Goal: Task Accomplishment & Management: Manage account settings

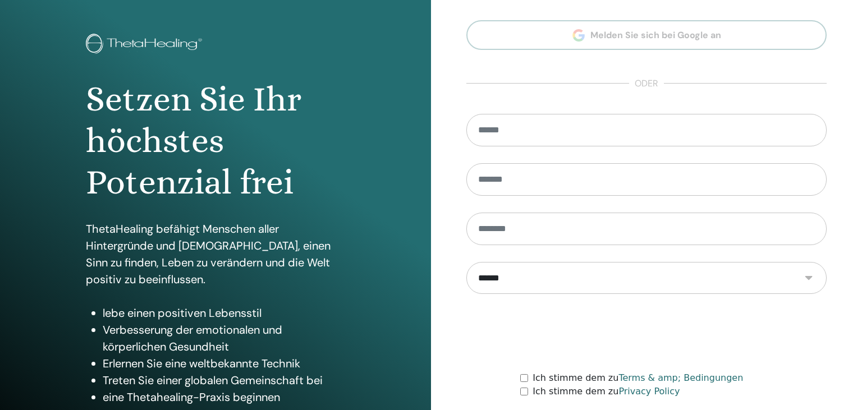
scroll to position [128, 0]
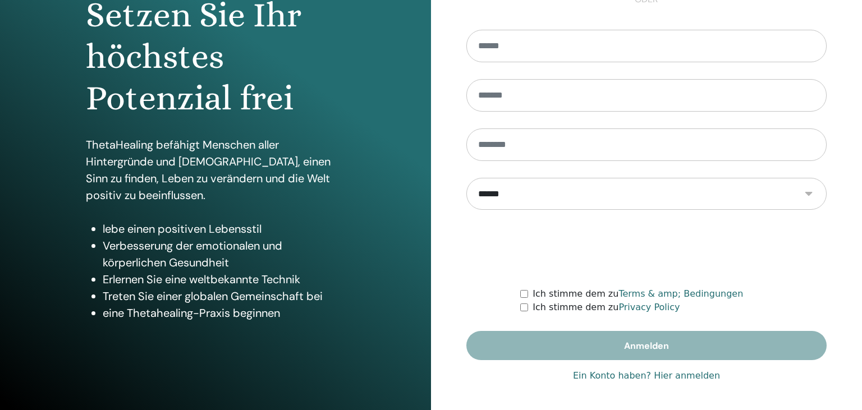
click at [624, 377] on link "Ein Konto haben? Hier anmelden" at bounding box center [646, 375] width 147 height 13
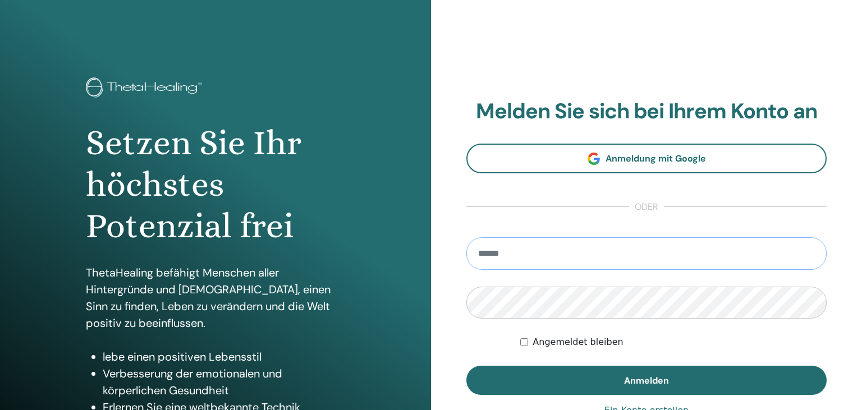
click at [568, 250] on input "email" at bounding box center [646, 253] width 360 height 33
type input "**********"
click at [466, 366] on button "Anmelden" at bounding box center [646, 380] width 360 height 29
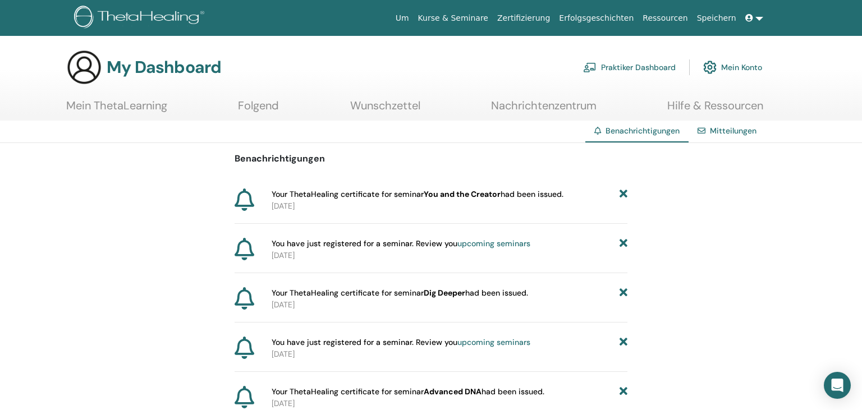
click at [254, 111] on link "Folgend" at bounding box center [258, 110] width 41 height 22
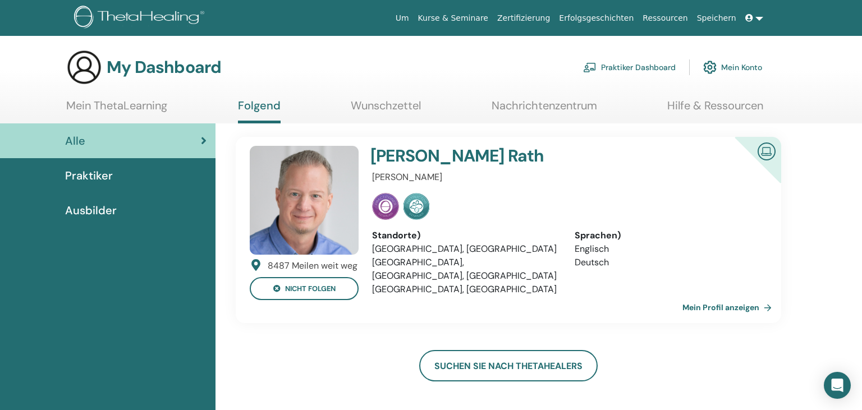
click at [384, 102] on link "Wunschzettel" at bounding box center [386, 110] width 70 height 22
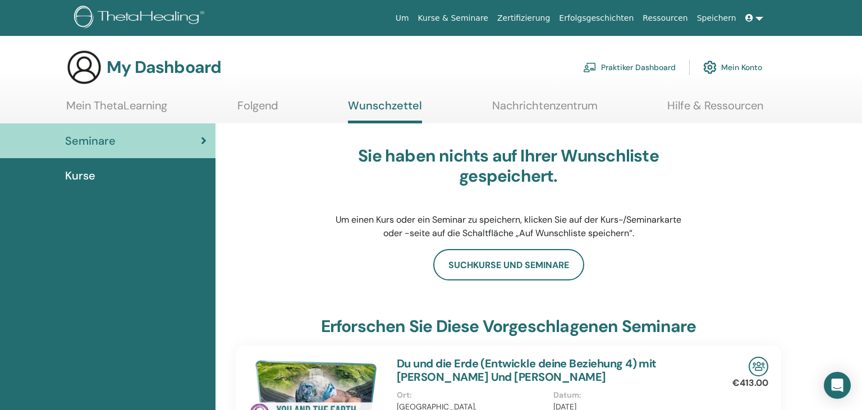
click at [76, 163] on link "Kurse" at bounding box center [108, 175] width 216 height 35
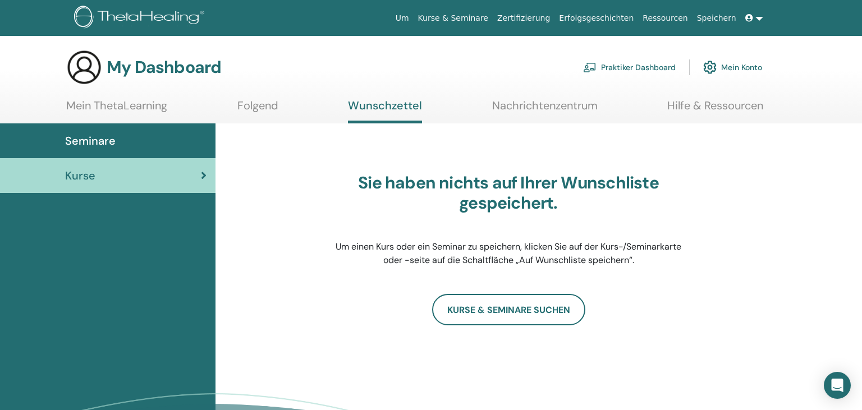
click at [115, 109] on link "Mein ThetaLearning" at bounding box center [116, 110] width 101 height 22
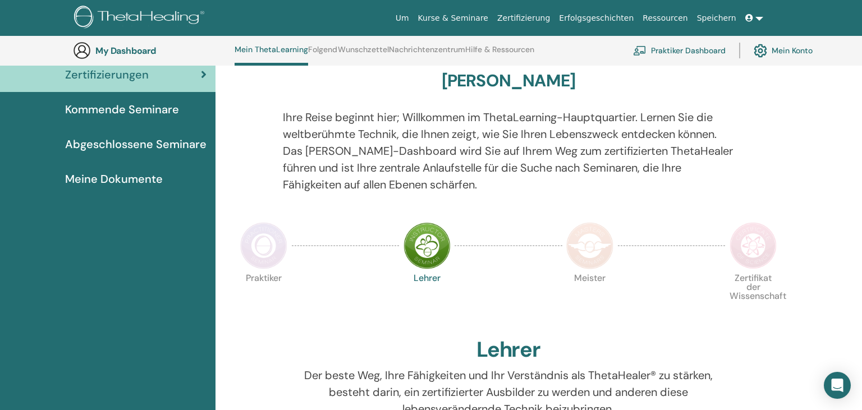
scroll to position [89, 0]
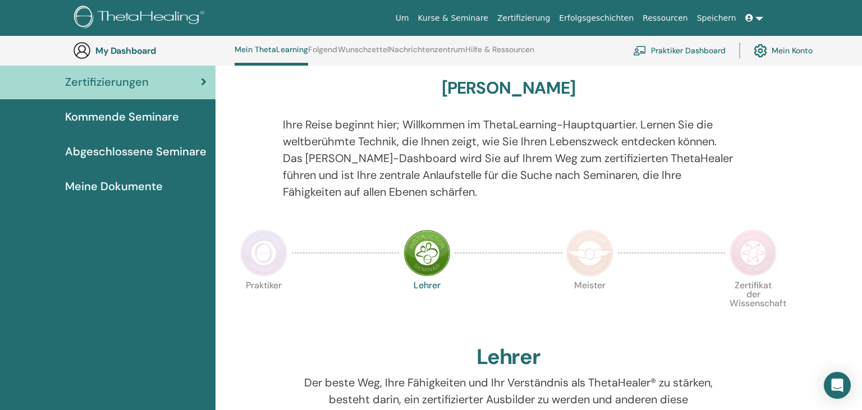
click at [265, 260] on img at bounding box center [263, 253] width 47 height 47
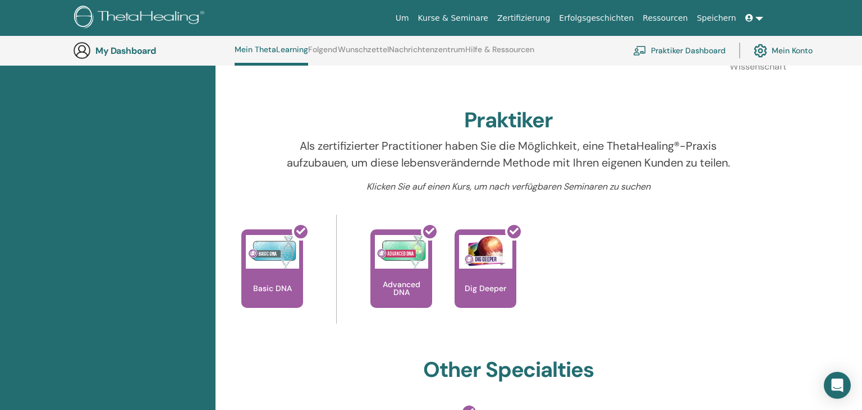
scroll to position [148, 0]
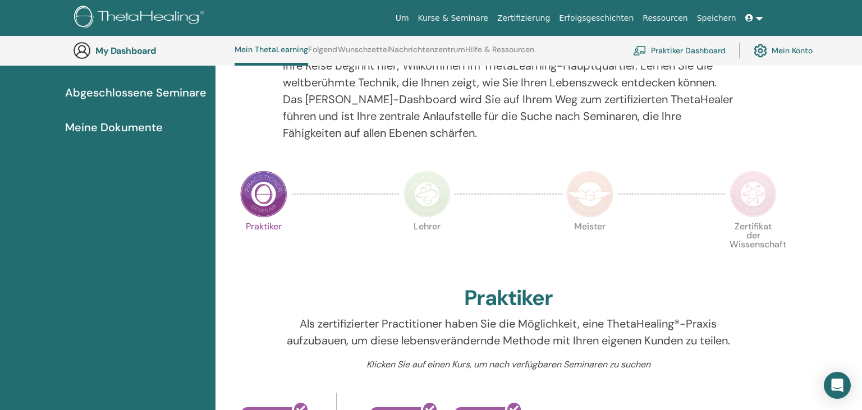
click at [429, 202] on img at bounding box center [427, 194] width 47 height 47
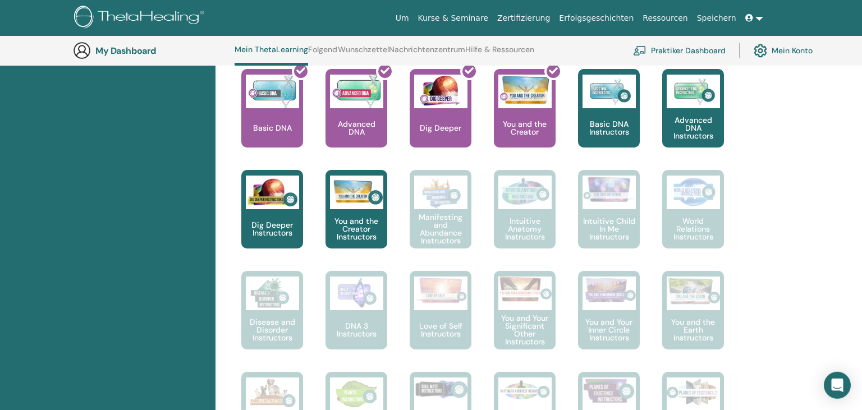
scroll to position [503, 0]
click at [595, 127] on p "Basic DNA Instructors" at bounding box center [609, 128] width 62 height 16
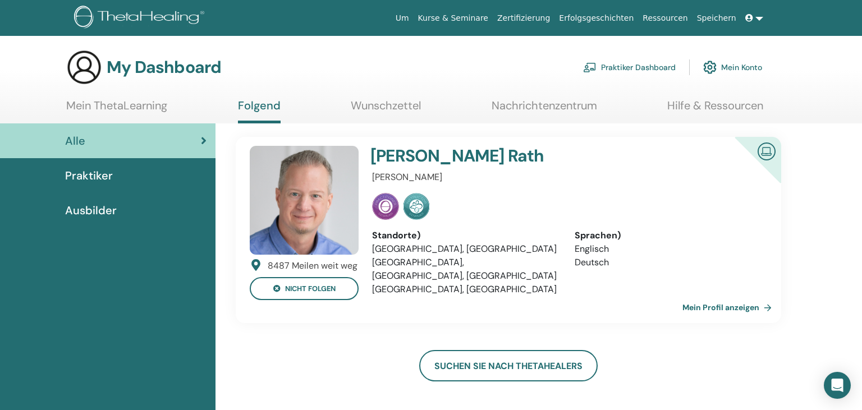
click at [617, 67] on link "Praktiker Dashboard" at bounding box center [629, 67] width 93 height 25
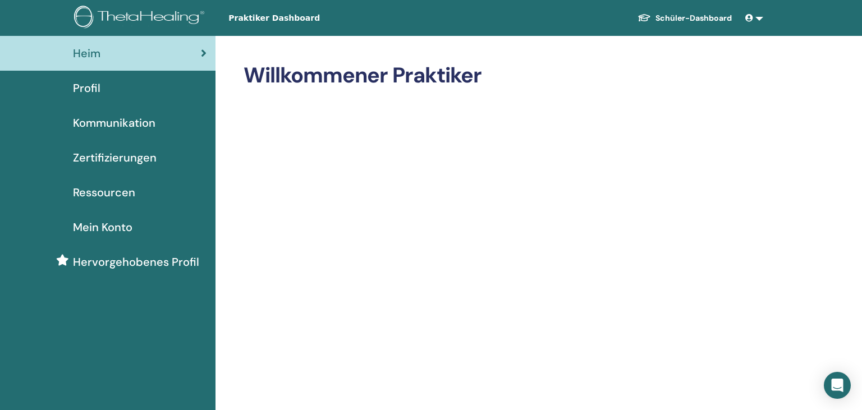
click at [107, 230] on span "Mein Konto" at bounding box center [102, 227] width 59 height 17
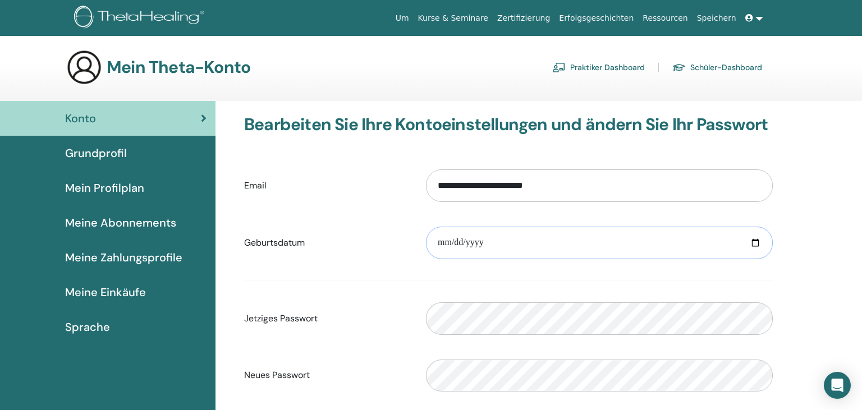
click at [511, 247] on input "date" at bounding box center [599, 243] width 347 height 33
click at [441, 245] on input "**********" at bounding box center [599, 243] width 347 height 33
type input "**********"
click at [470, 287] on form "**********" at bounding box center [508, 309] width 529 height 295
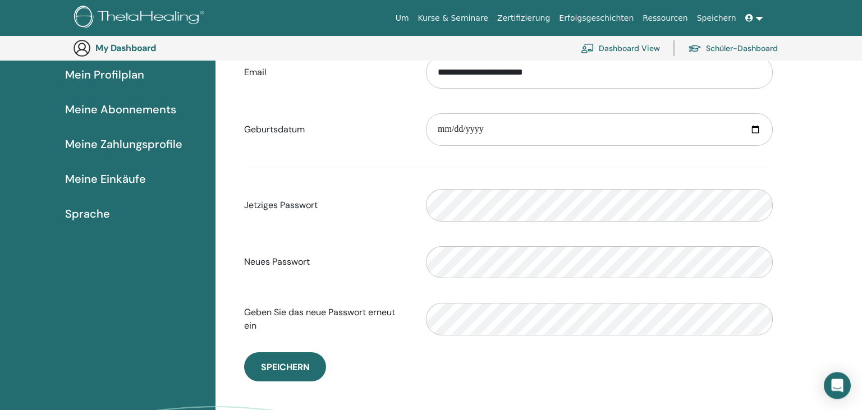
scroll to position [84, 0]
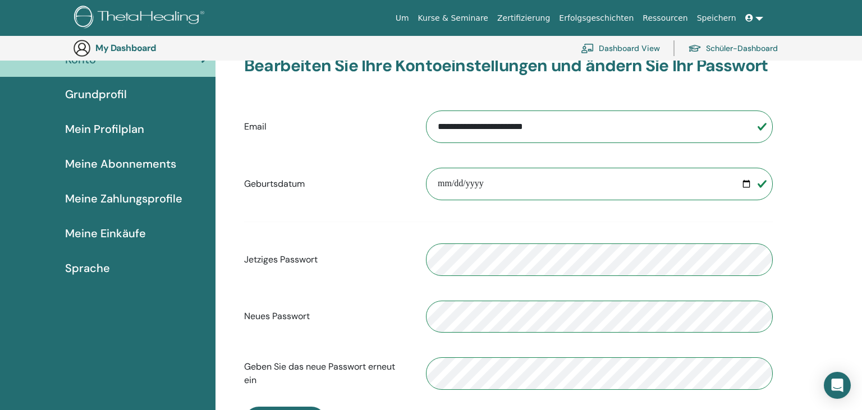
click at [116, 98] on span "Grundprofil" at bounding box center [96, 94] width 62 height 17
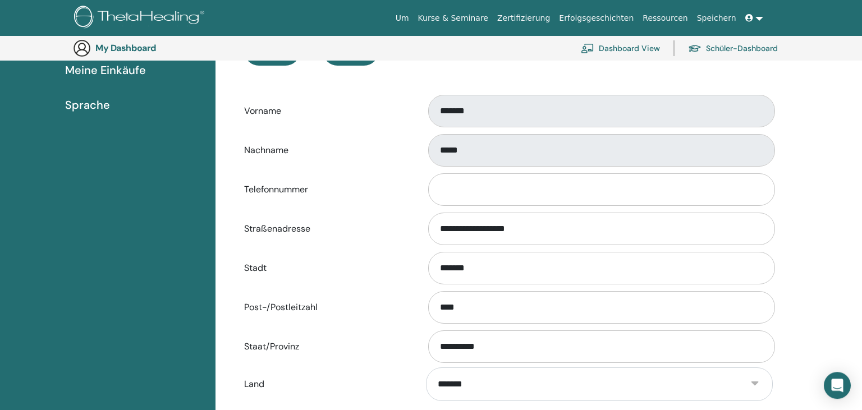
scroll to position [262, 0]
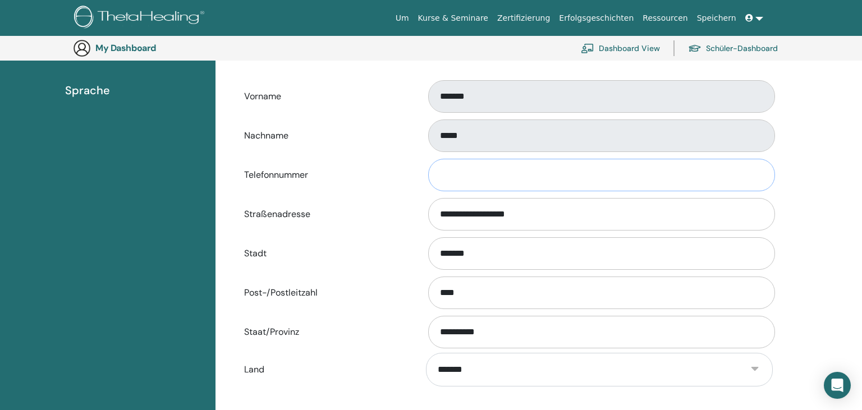
click at [472, 175] on input "Telefonnummer" at bounding box center [601, 175] width 347 height 33
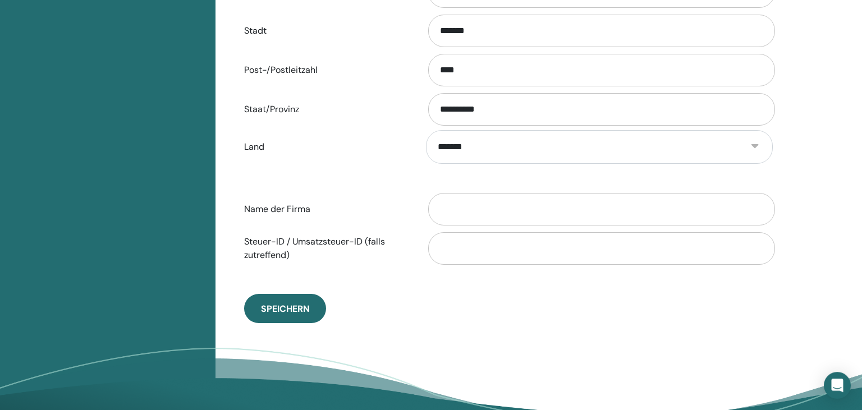
scroll to position [498, 0]
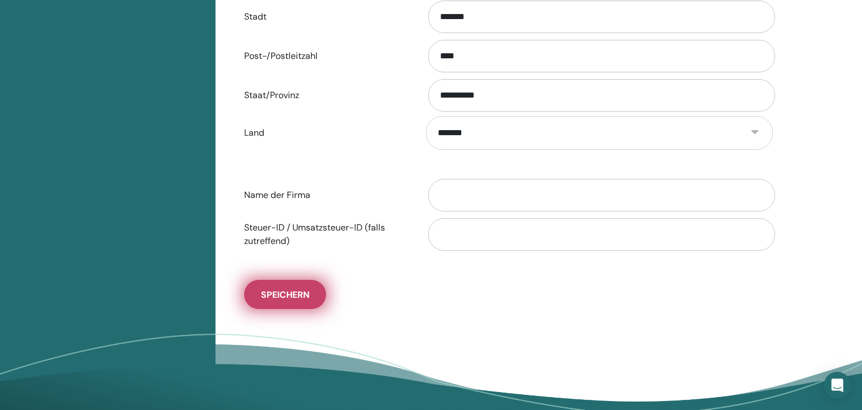
type input "**********"
click at [304, 291] on span "Speichern" at bounding box center [285, 295] width 49 height 12
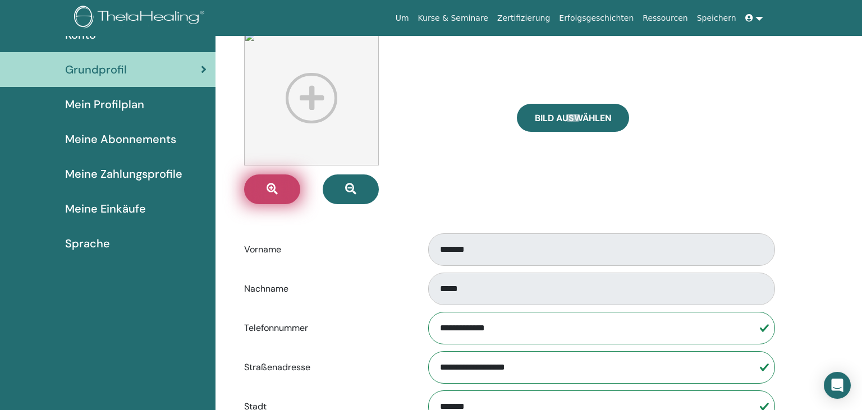
scroll to position [0, 0]
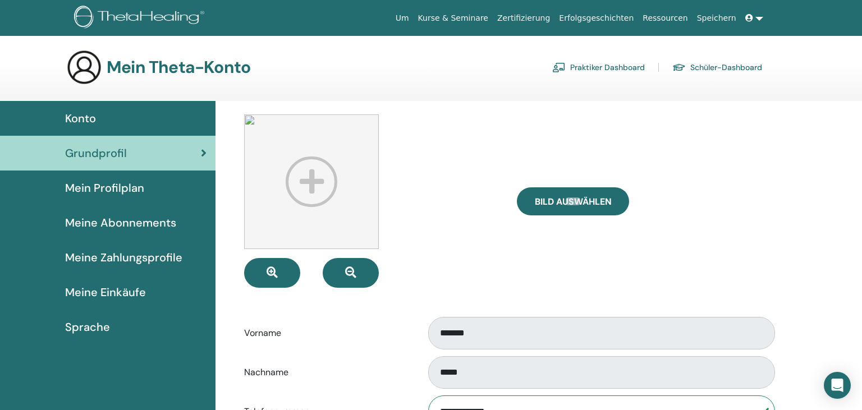
click at [133, 187] on span "Mein Profilplan" at bounding box center [104, 188] width 79 height 17
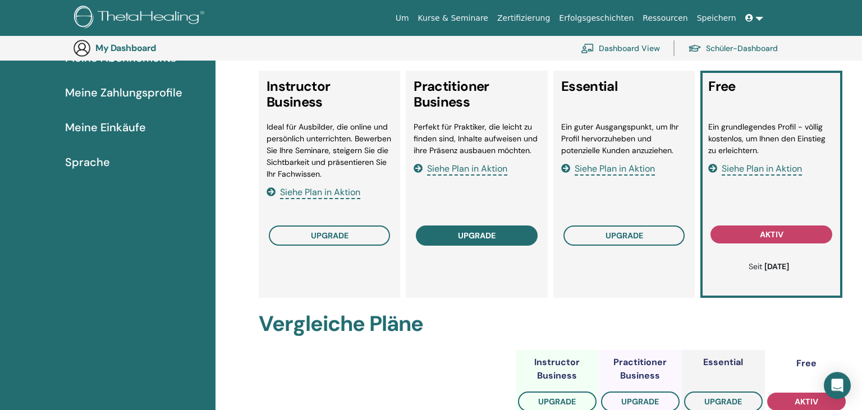
scroll to position [143, 0]
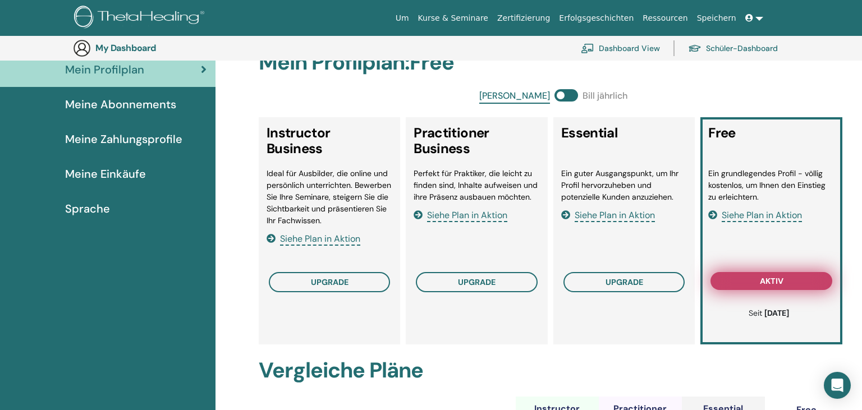
click at [781, 280] on span "aktiv" at bounding box center [772, 281] width 24 height 9
click at [154, 108] on span "Meine Abonnements" at bounding box center [120, 104] width 111 height 17
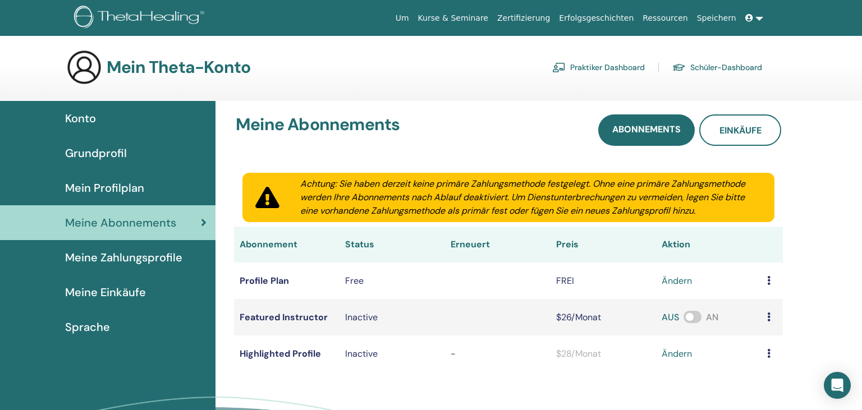
click at [125, 263] on span "Meine Zahlungsprofile" at bounding box center [123, 257] width 117 height 17
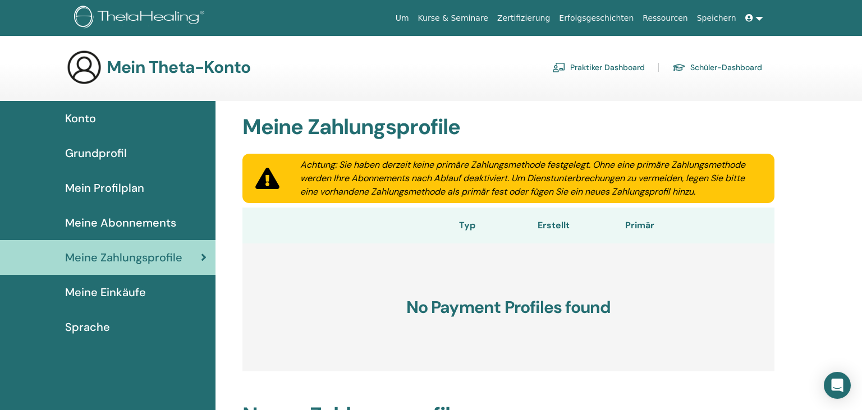
click at [95, 120] on span "Konto" at bounding box center [80, 118] width 31 height 17
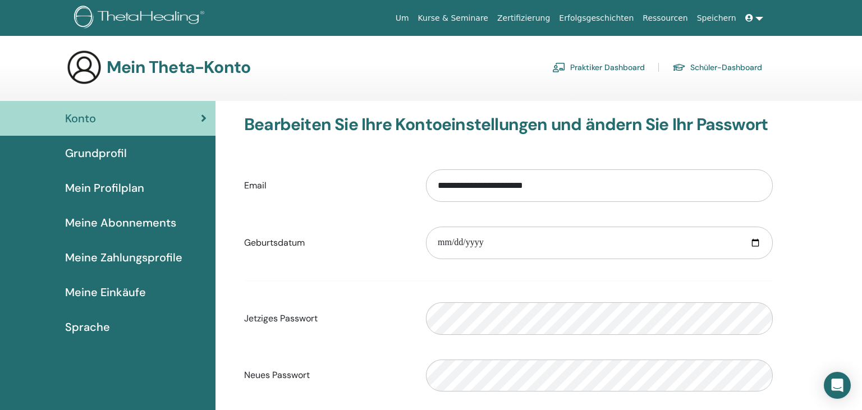
click at [88, 155] on span "Grundprofil" at bounding box center [96, 153] width 62 height 17
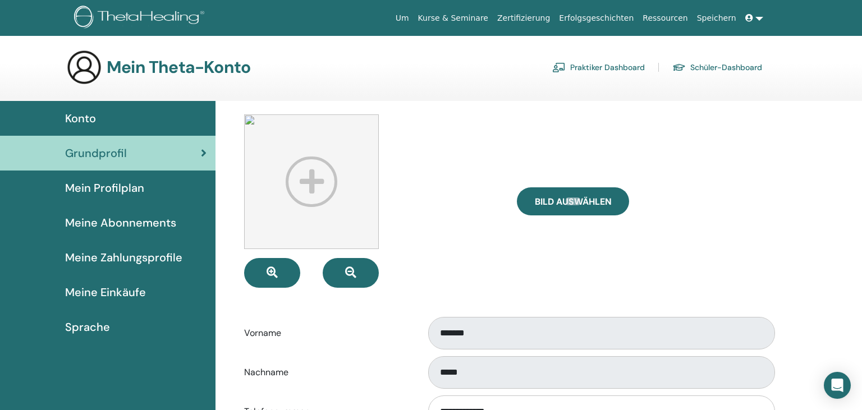
click at [84, 120] on span "Konto" at bounding box center [80, 118] width 31 height 17
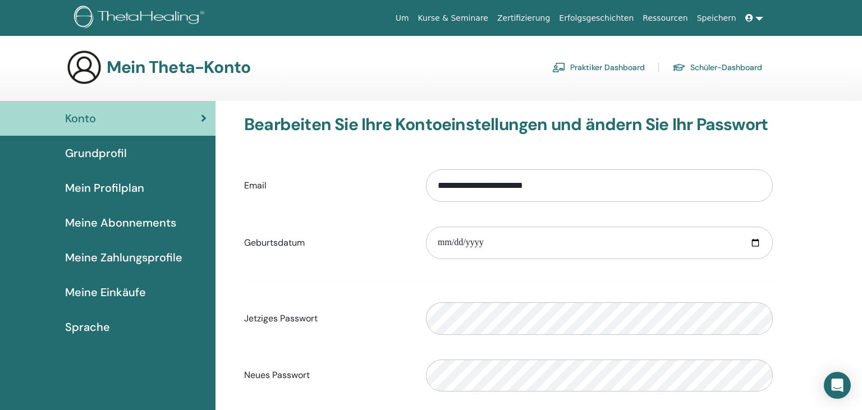
click at [699, 65] on link "Schüler-Dashboard" at bounding box center [717, 67] width 90 height 18
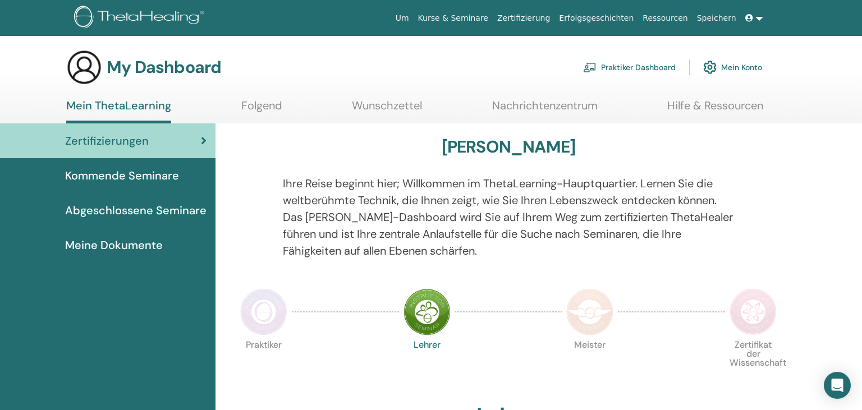
click at [766, 21] on link at bounding box center [754, 18] width 27 height 21
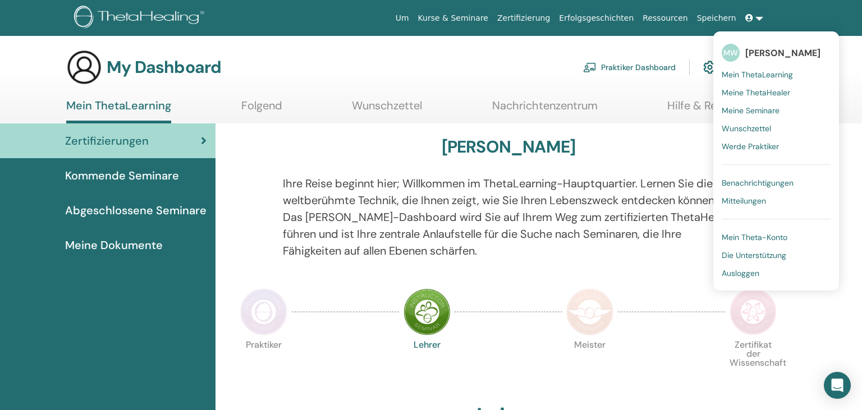
click at [764, 147] on span "Werde Praktiker" at bounding box center [750, 146] width 57 height 10
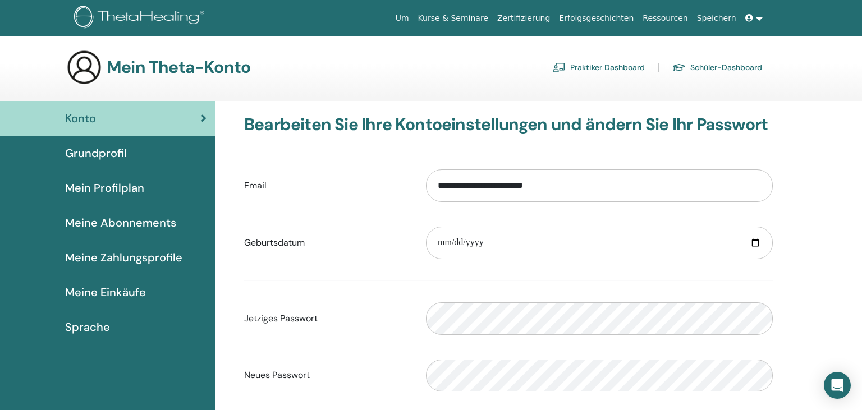
click at [208, 119] on link "Konto" at bounding box center [108, 118] width 216 height 35
click at [145, 155] on div "Grundprofil" at bounding box center [108, 153] width 198 height 17
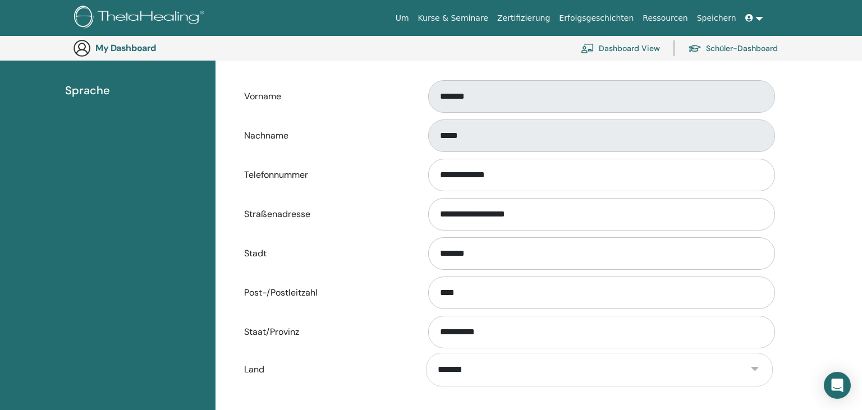
scroll to position [84, 0]
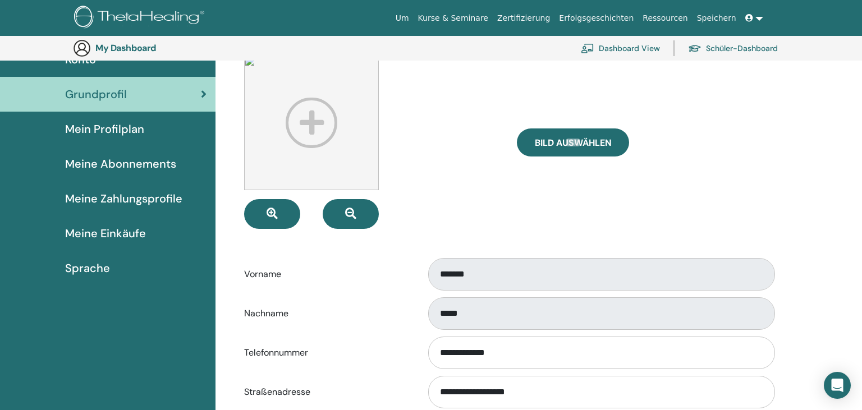
click at [104, 121] on span "Mein Profilplan" at bounding box center [104, 129] width 79 height 17
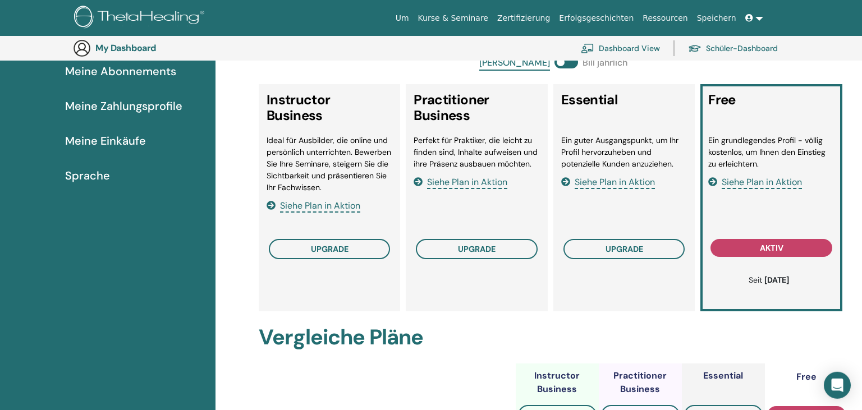
scroll to position [143, 0]
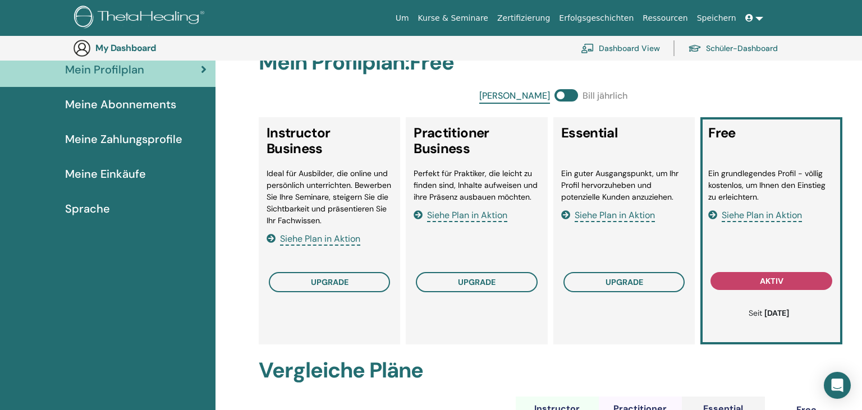
click at [146, 104] on span "Meine Abonnements" at bounding box center [120, 104] width 111 height 17
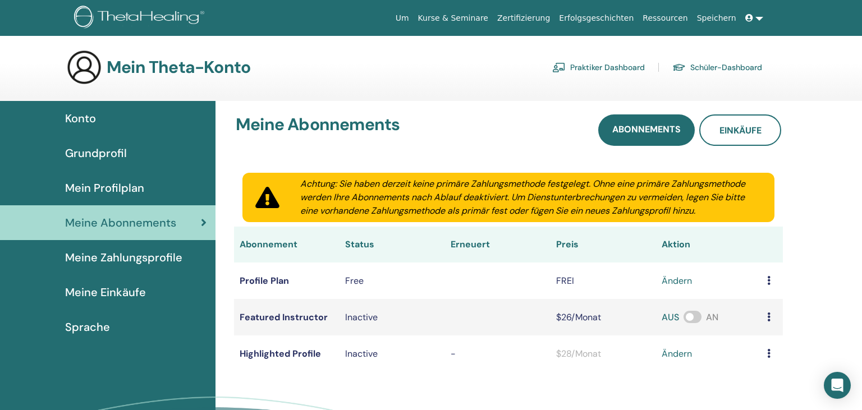
click at [120, 288] on span "Meine Einkäufe" at bounding box center [105, 292] width 81 height 17
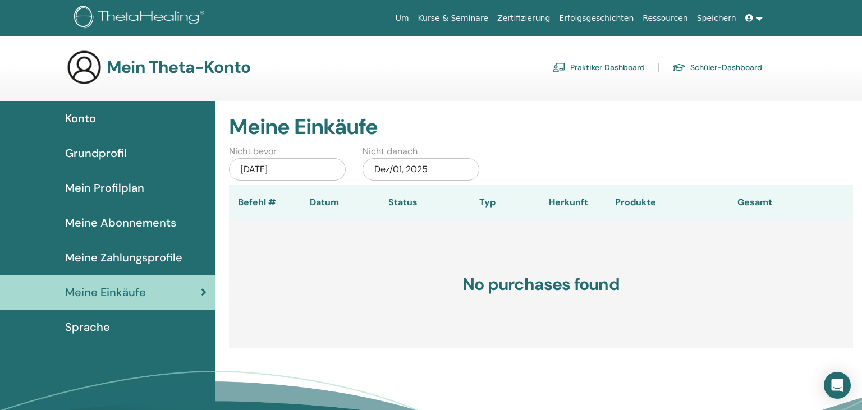
click at [152, 260] on span "Meine Zahlungsprofile" at bounding box center [123, 257] width 117 height 17
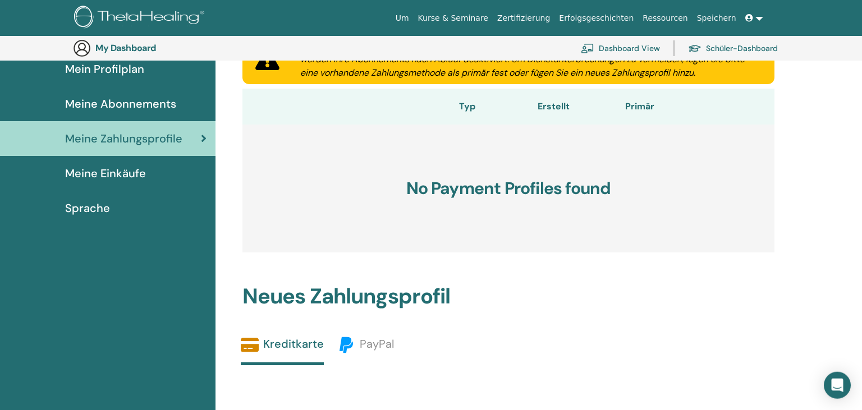
scroll to position [143, 0]
click at [82, 213] on span "Sprache" at bounding box center [87, 208] width 45 height 17
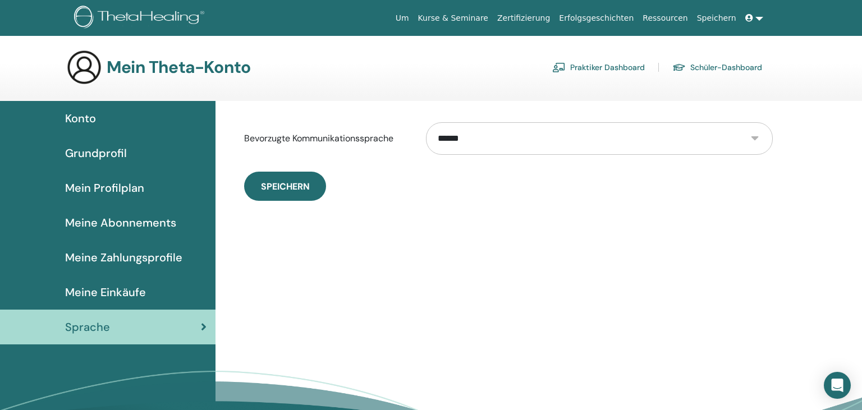
click at [125, 286] on span "Meine Einkäufe" at bounding box center [105, 292] width 81 height 17
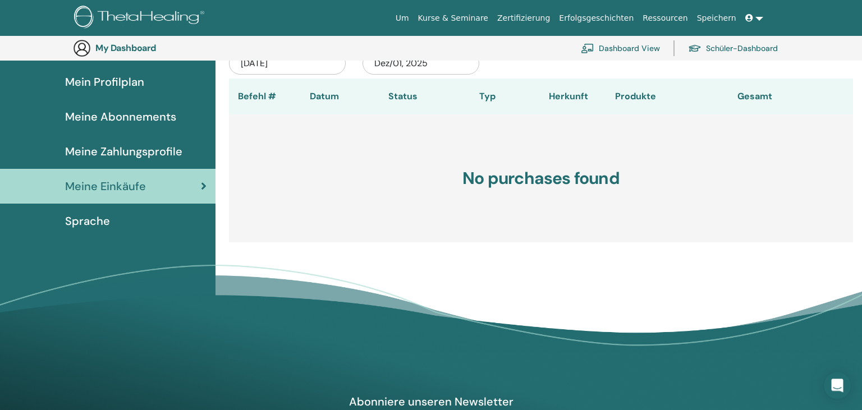
scroll to position [321, 0]
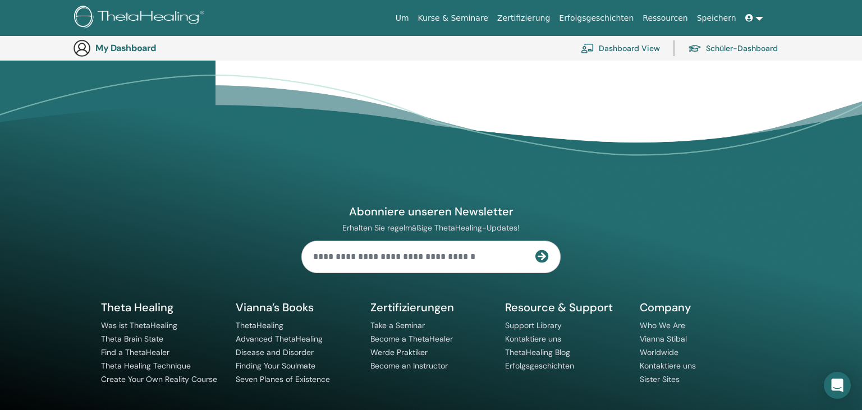
click at [619, 48] on link "Dashboard View" at bounding box center [620, 48] width 79 height 25
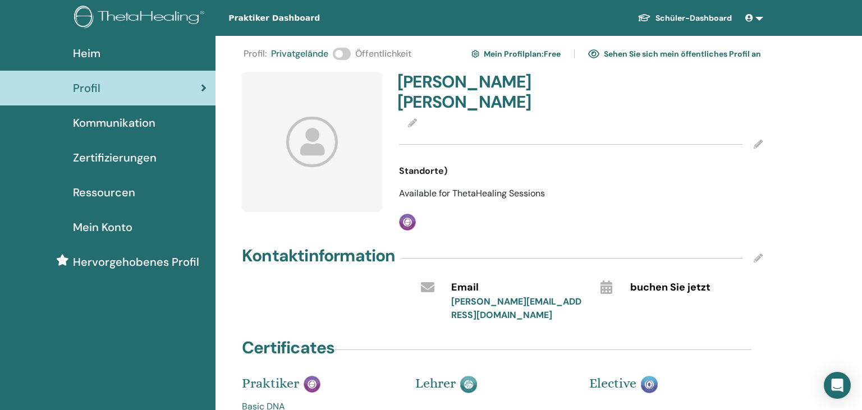
click at [758, 140] on icon at bounding box center [758, 144] width 9 height 9
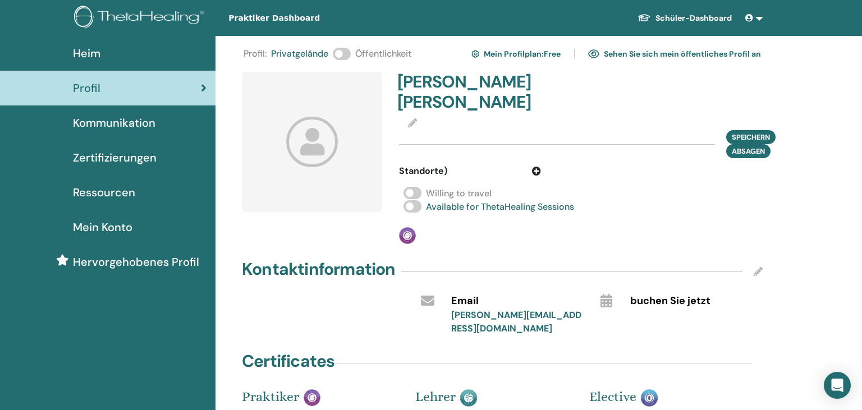
click at [536, 167] on icon at bounding box center [536, 171] width 9 height 9
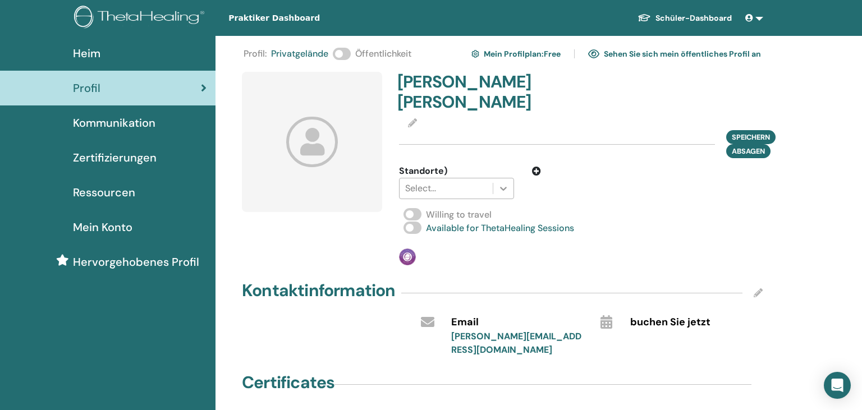
click at [506, 183] on icon at bounding box center [503, 188] width 11 height 11
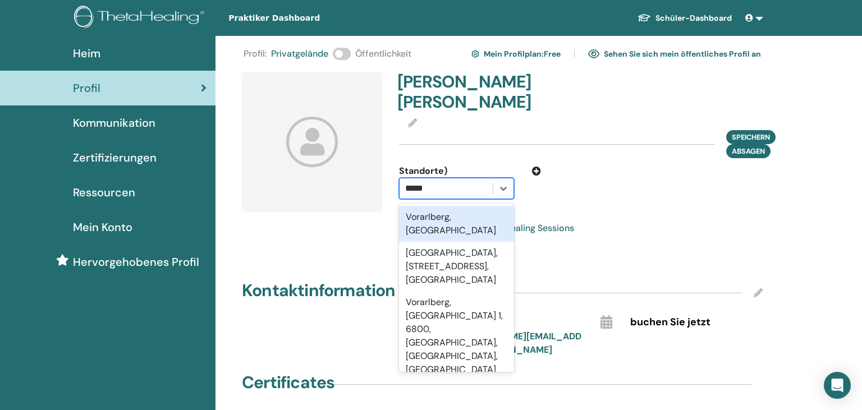
type input "******"
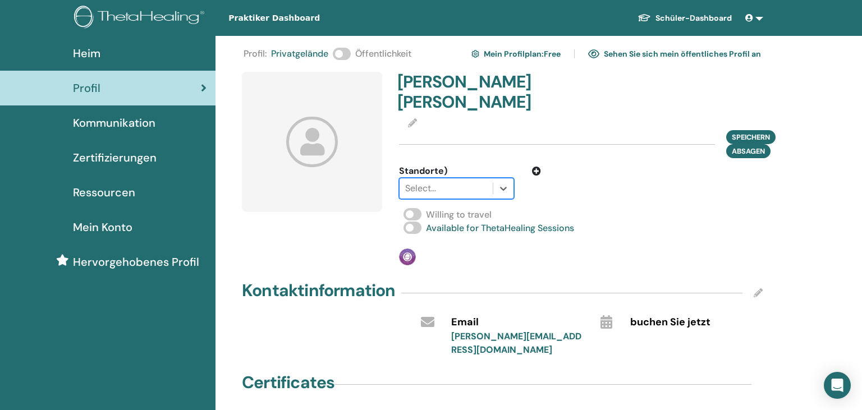
drag, startPoint x: 451, startPoint y: 169, endPoint x: 392, endPoint y: 167, distance: 58.4
click at [377, 167] on div "Michael Walch Speichern Absagen Standorte) Select is focused ,type to refine li…" at bounding box center [502, 169] width 534 height 194
click at [425, 181] on div at bounding box center [446, 189] width 82 height 16
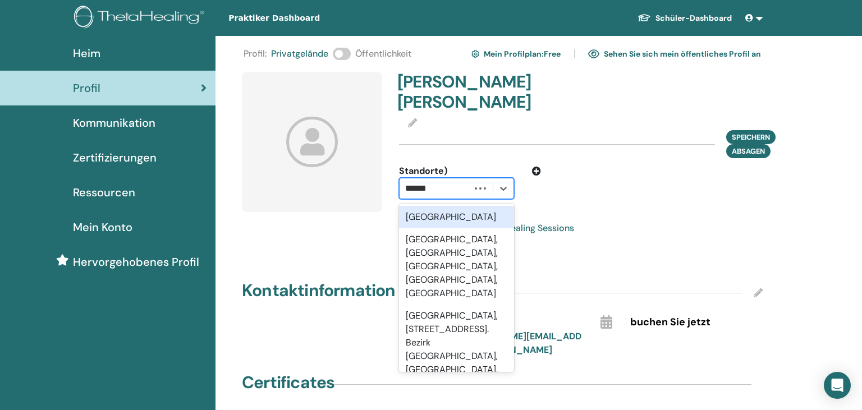
type input "*******"
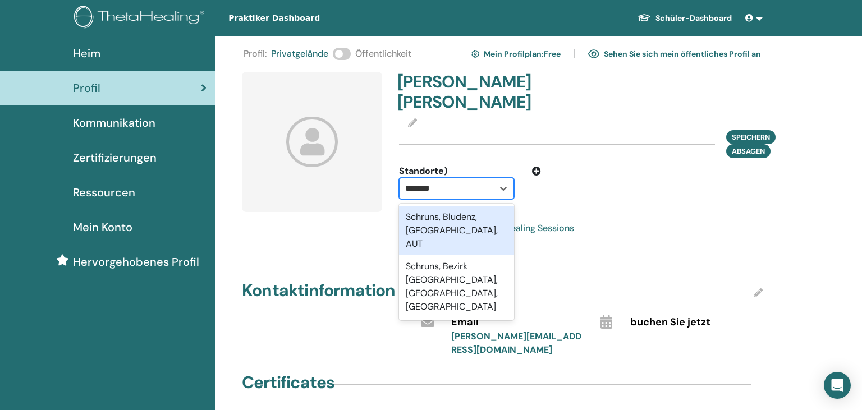
click at [428, 207] on div "Schruns, Bludenz, Vorarlberg, AUT" at bounding box center [456, 230] width 115 height 49
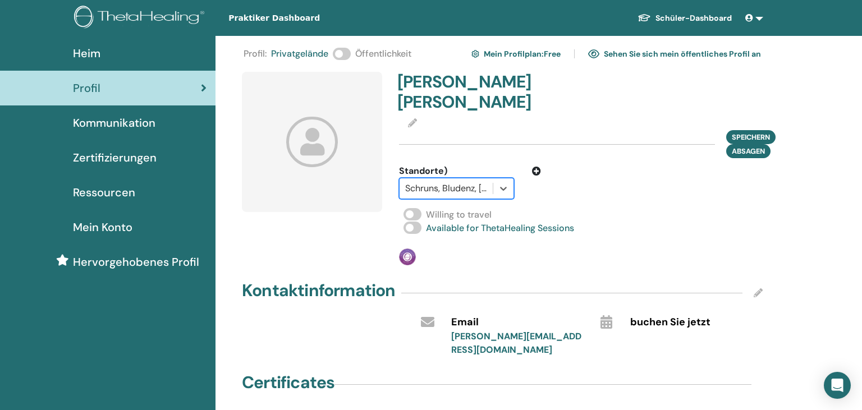
click at [411, 208] on span at bounding box center [413, 214] width 18 height 12
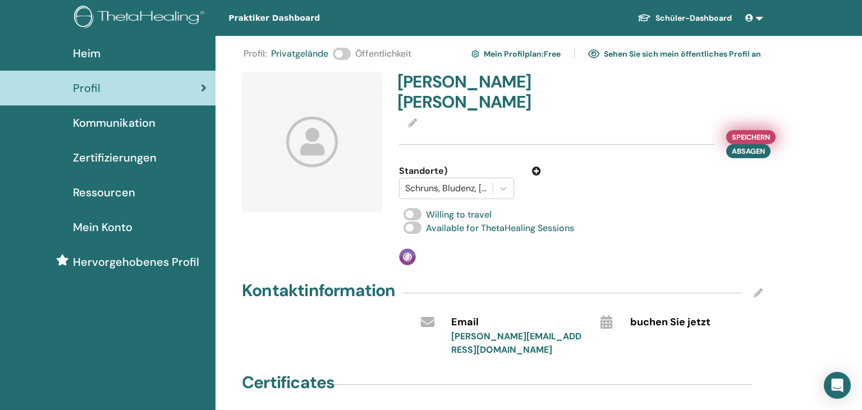
click at [760, 131] on span "Speichern" at bounding box center [751, 137] width 38 height 12
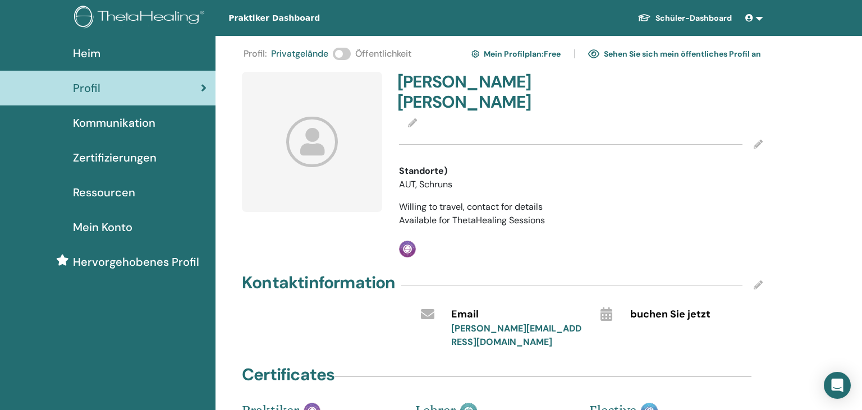
click at [758, 281] on icon at bounding box center [758, 285] width 9 height 9
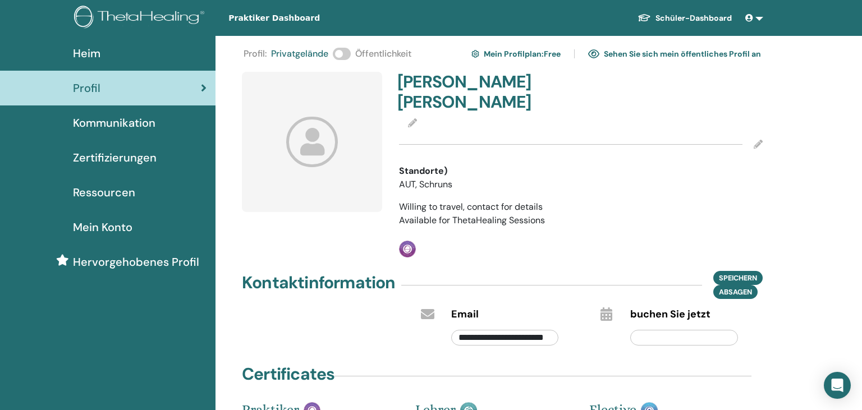
click at [713, 330] on input "text" at bounding box center [684, 338] width 108 height 16
drag, startPoint x: 690, startPoint y: 293, endPoint x: 675, endPoint y: 292, distance: 14.6
click at [689, 308] on span "buchen Sie jetzt" at bounding box center [670, 315] width 80 height 15
click at [614, 305] on div at bounding box center [607, 327] width 30 height 44
click at [604, 308] on icon at bounding box center [607, 314] width 12 height 13
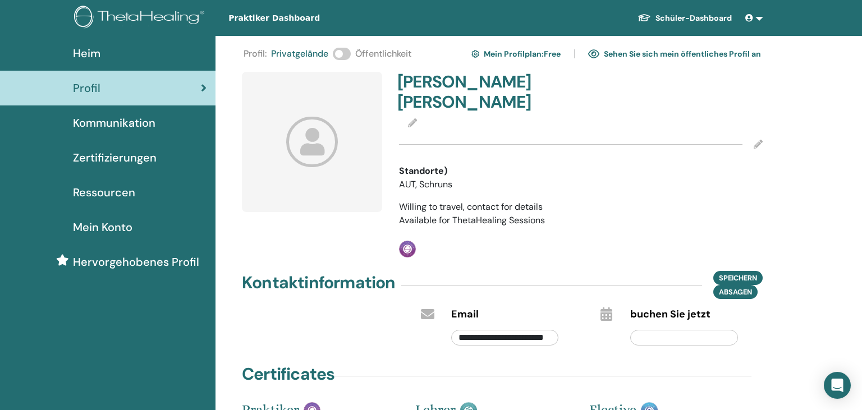
click at [654, 308] on span "buchen Sie jetzt" at bounding box center [670, 315] width 80 height 15
click at [741, 272] on span "Speichern" at bounding box center [738, 278] width 38 height 12
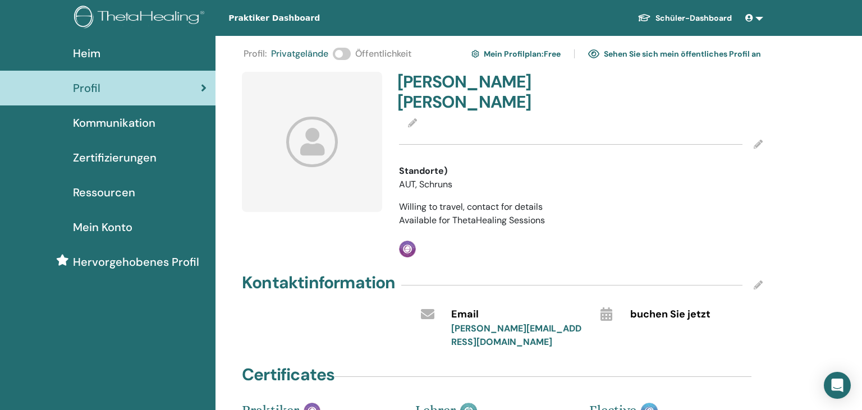
click at [729, 363] on div "Certificates" at bounding box center [502, 377] width 534 height 28
click at [328, 133] on icon at bounding box center [312, 142] width 52 height 50
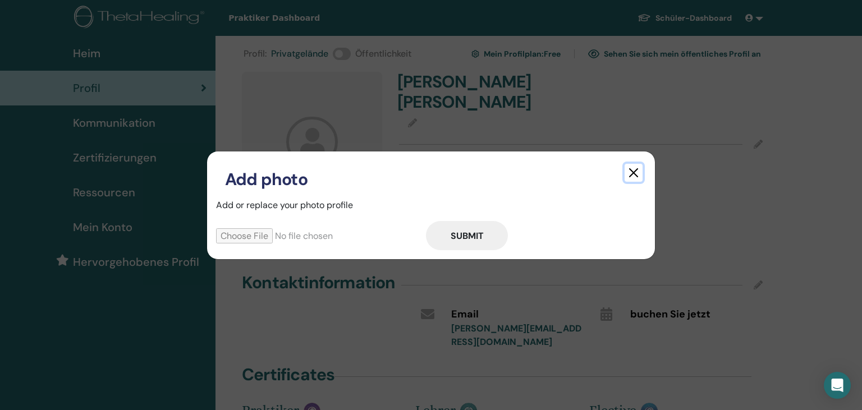
click at [632, 172] on button "button" at bounding box center [634, 173] width 18 height 18
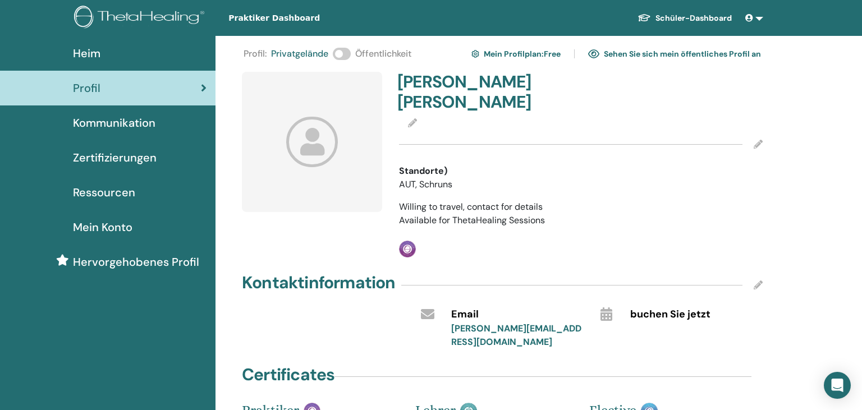
click at [661, 15] on link "Schüler-Dashboard" at bounding box center [685, 18] width 112 height 21
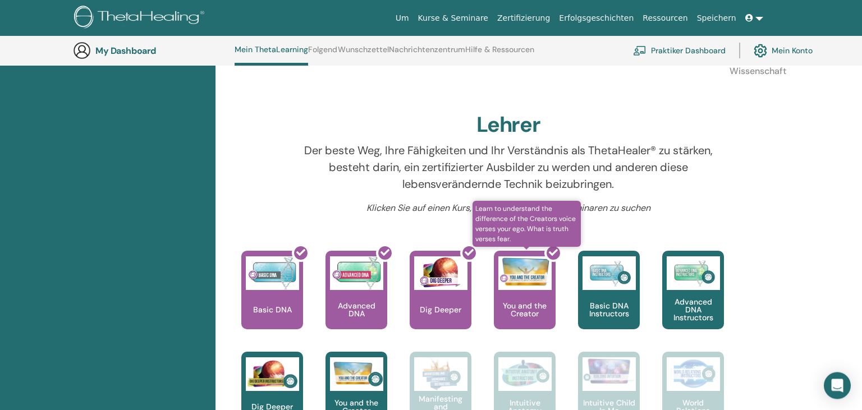
scroll to position [326, 0]
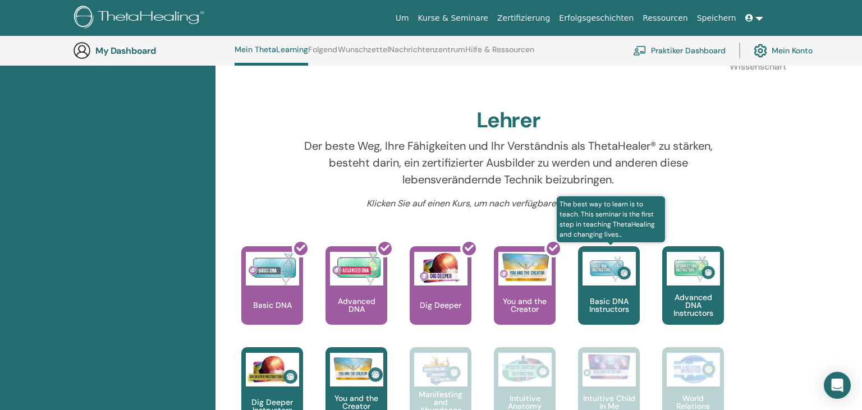
click at [607, 300] on p "Basic DNA Instructors" at bounding box center [609, 305] width 62 height 16
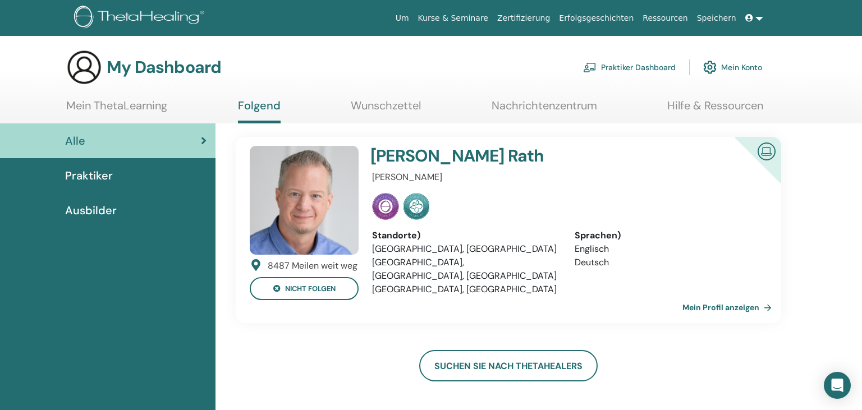
click at [492, 24] on link "Kurse & Seminare" at bounding box center [453, 18] width 79 height 21
click at [354, 106] on link "Wunschzettel" at bounding box center [386, 110] width 70 height 22
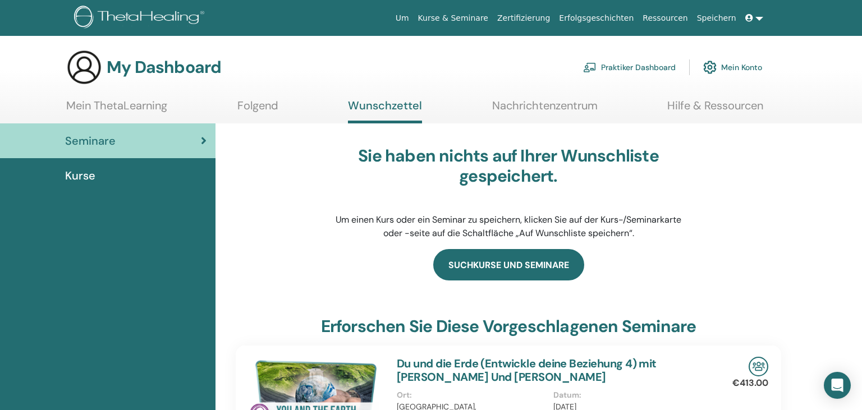
click at [514, 258] on link "Suchkurse und Seminare" at bounding box center [508, 264] width 151 height 31
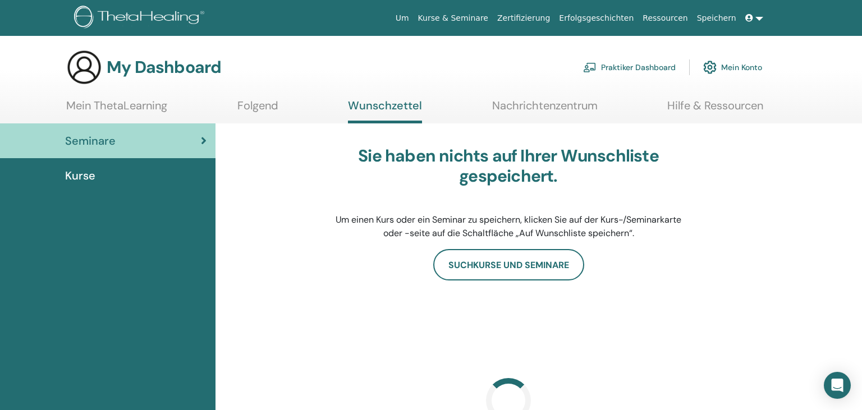
click at [83, 178] on span "Kurse" at bounding box center [80, 175] width 30 height 17
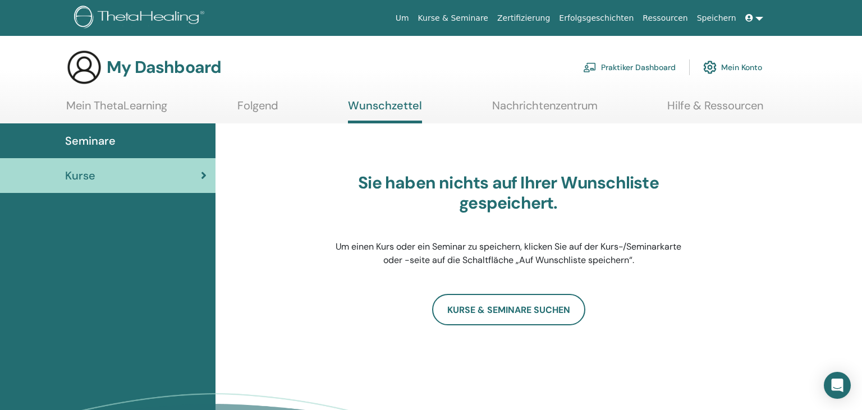
click at [125, 109] on link "Mein ThetaLearning" at bounding box center [116, 110] width 101 height 22
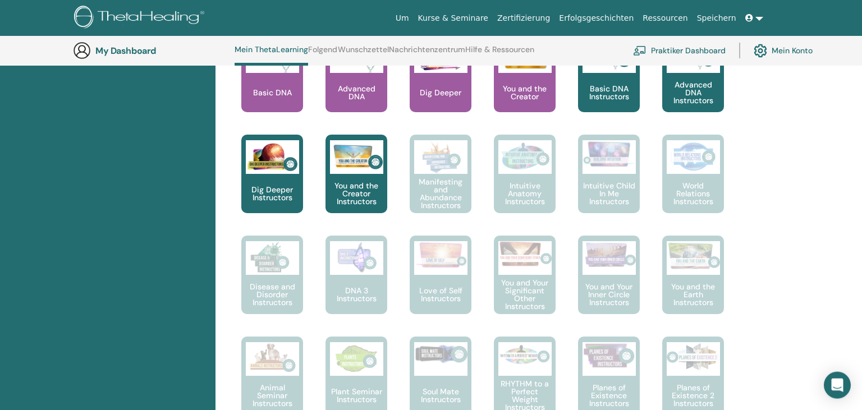
scroll to position [444, 0]
